Goal: Task Accomplishment & Management: Manage account settings

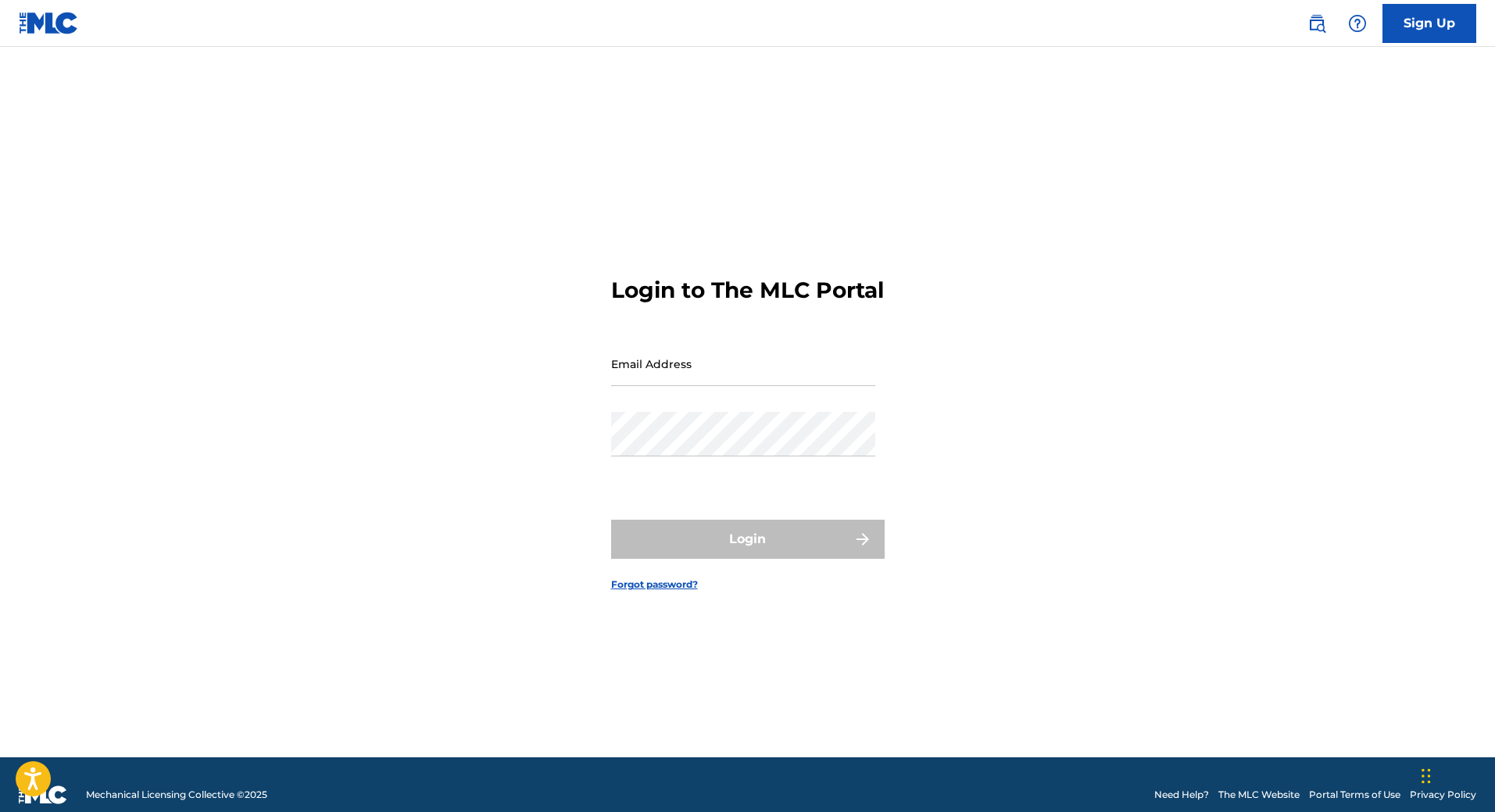
click at [713, 378] on input "Email Address" at bounding box center [743, 363] width 265 height 45
type input "[EMAIL_ADDRESS][DOMAIN_NAME]"
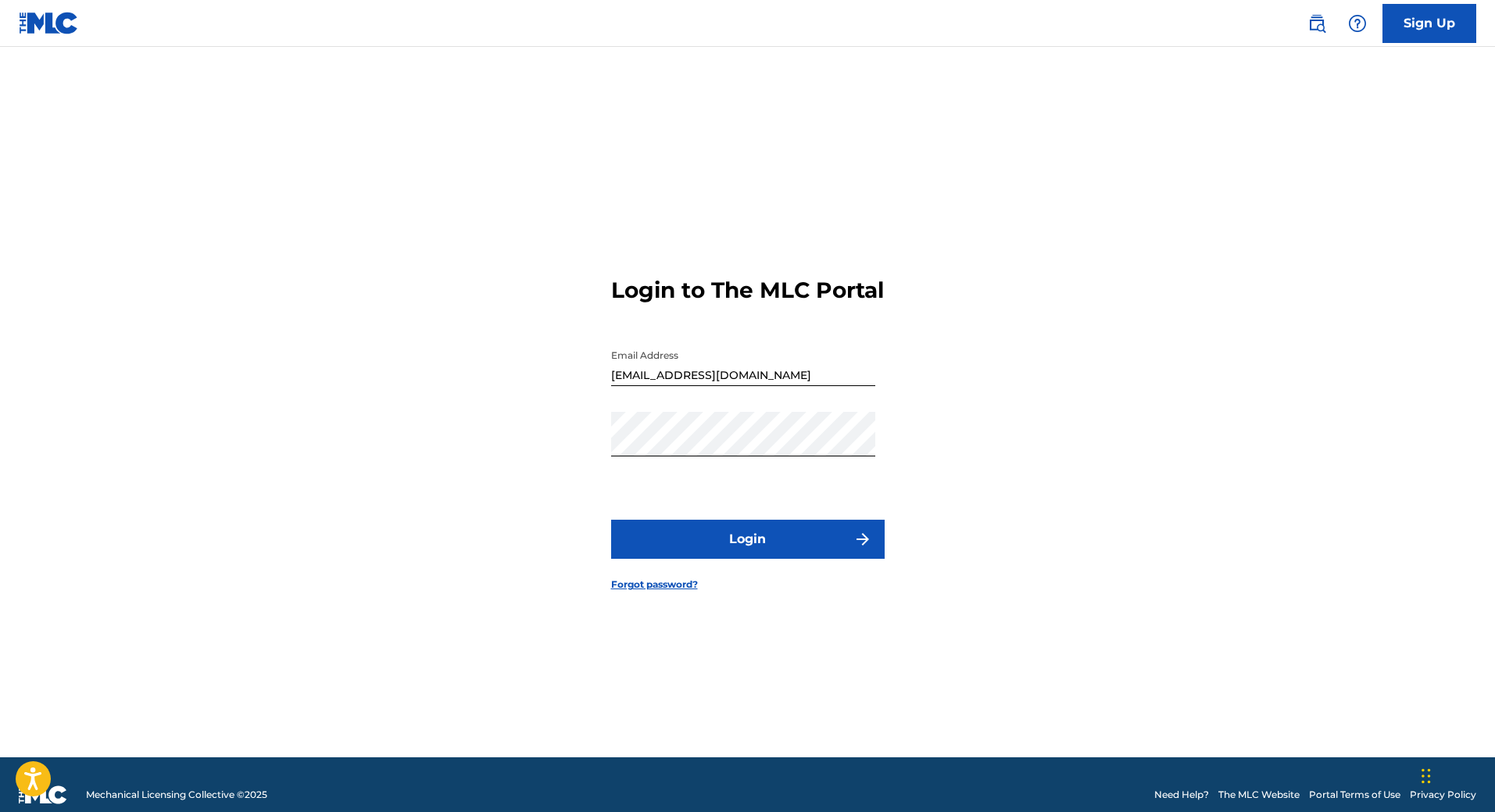
click at [718, 559] on button "Login" at bounding box center [748, 539] width 274 height 39
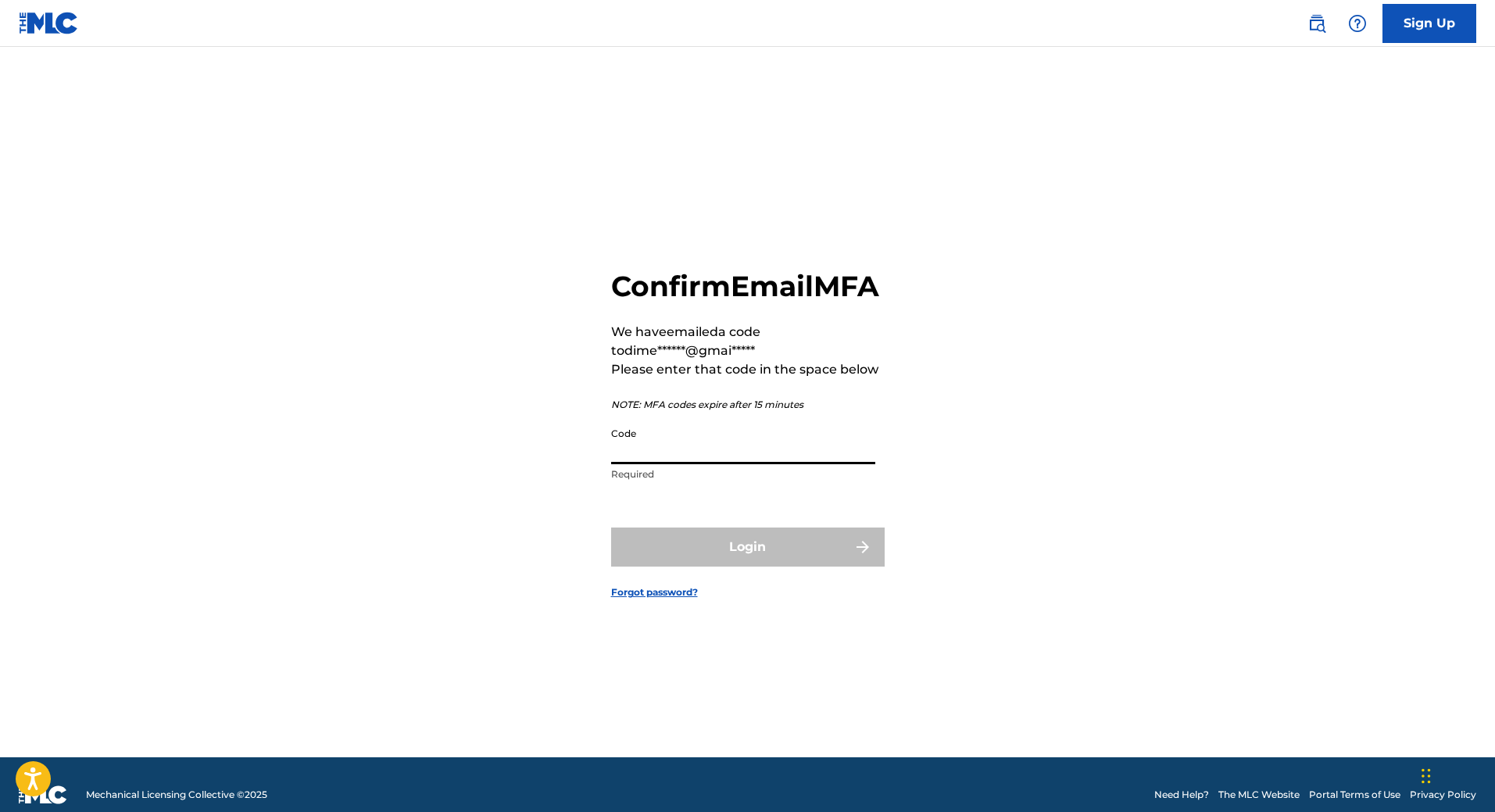
click at [649, 464] on input "Code" at bounding box center [743, 441] width 265 height 45
paste input "099053"
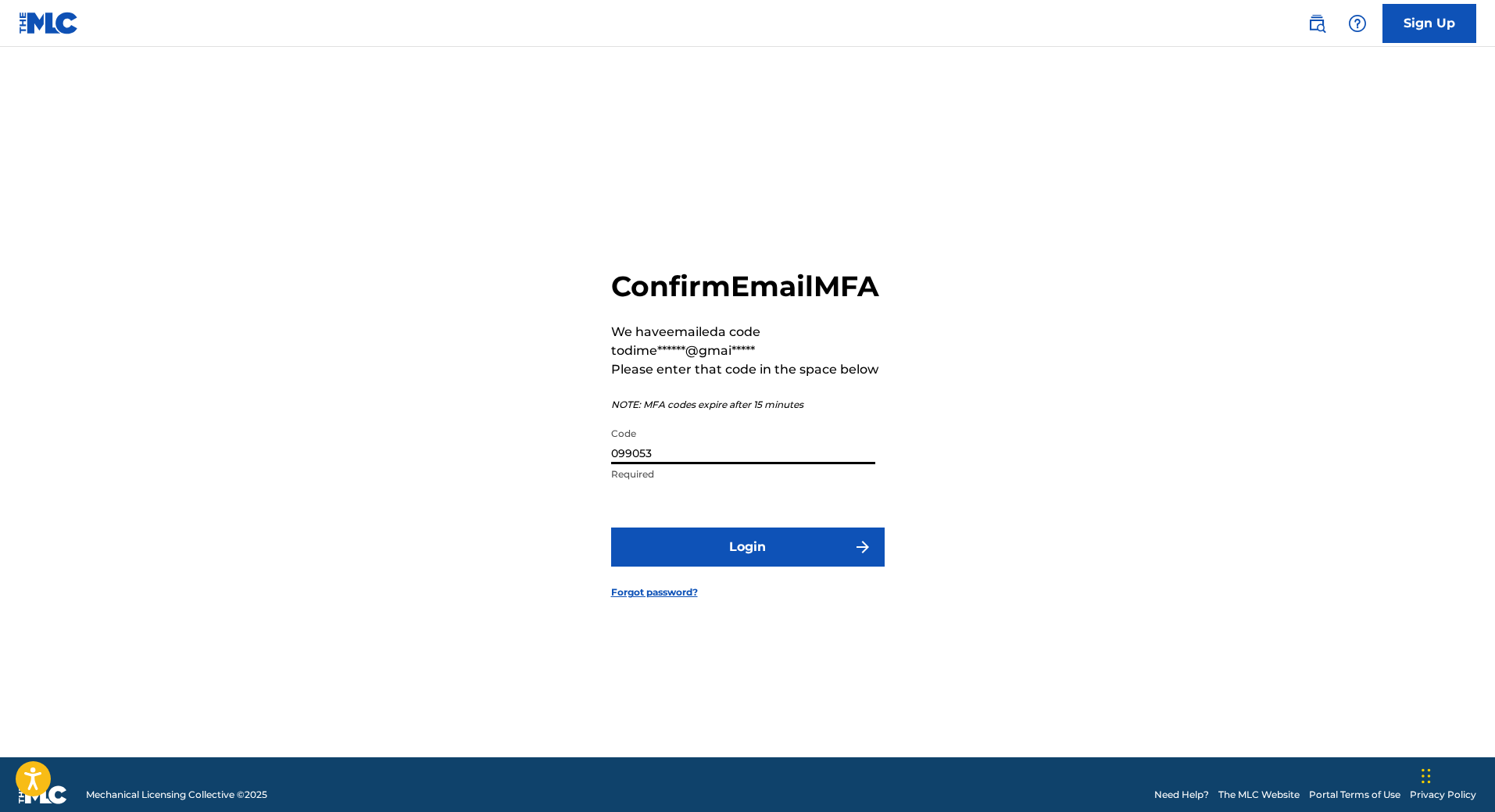
type input "099053"
click at [712, 545] on button "Login" at bounding box center [748, 547] width 274 height 39
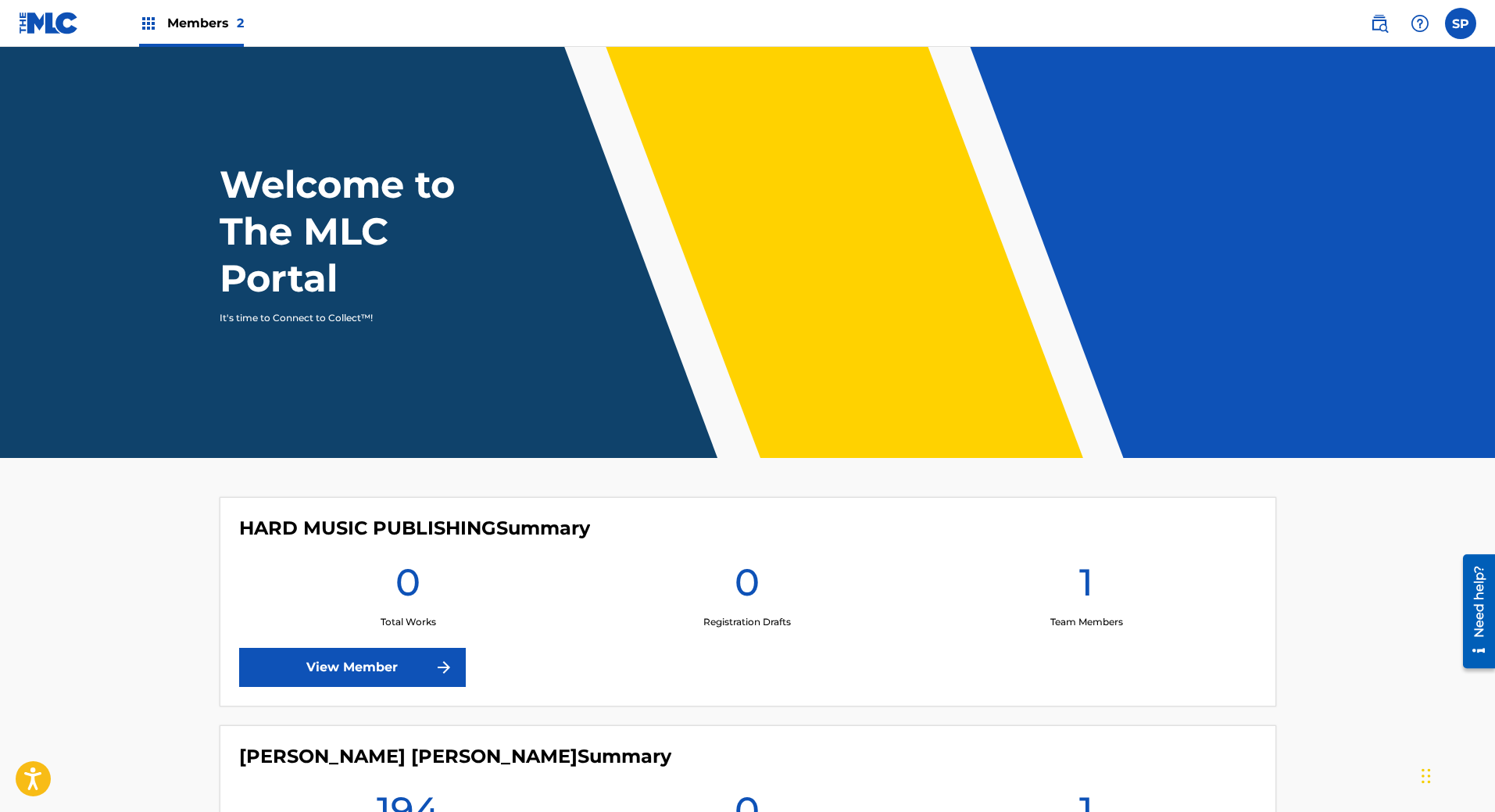
scroll to position [217, 0]
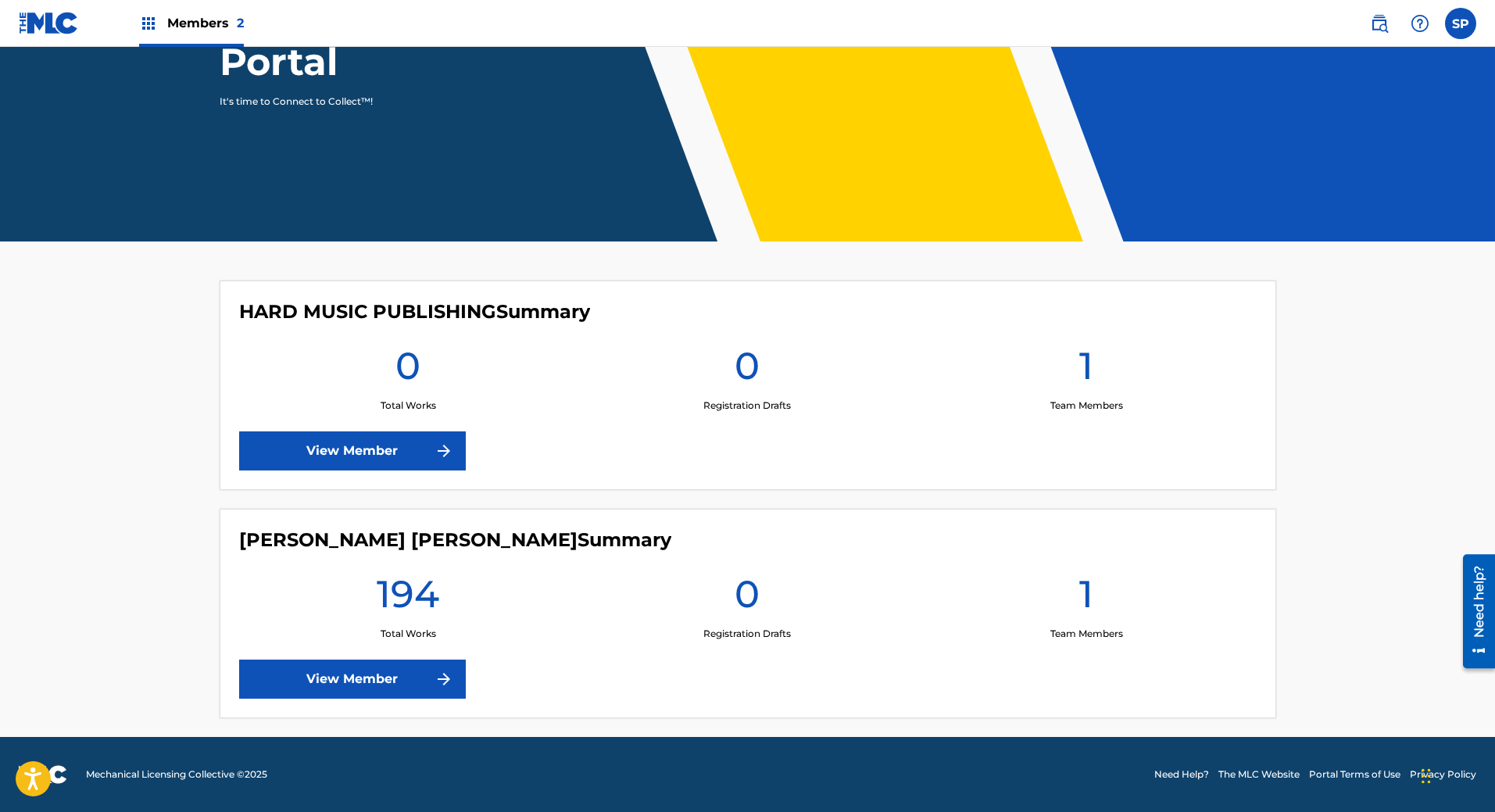
click at [438, 673] on img at bounding box center [444, 678] width 19 height 19
